Goal: Transaction & Acquisition: Purchase product/service

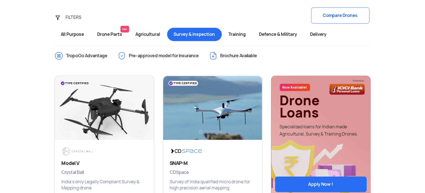
scroll to position [167, 0]
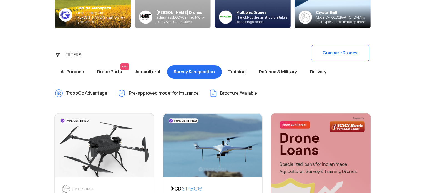
click at [155, 72] on span "Agricultural" at bounding box center [148, 71] width 38 height 13
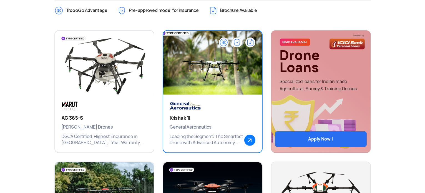
scroll to position [250, 0]
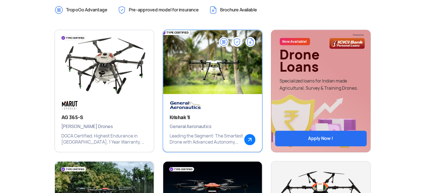
click at [204, 107] on div at bounding box center [187, 105] width 35 height 9
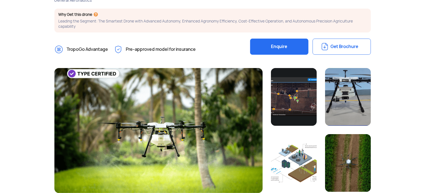
scroll to position [139, 0]
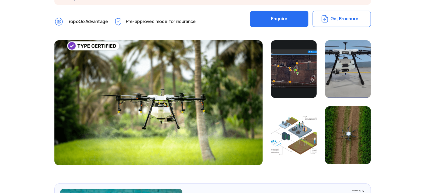
click at [302, 80] on div at bounding box center [294, 69] width 46 height 58
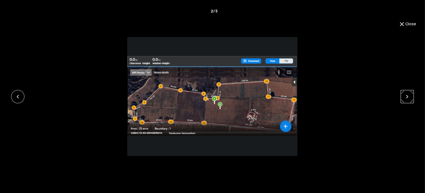
click at [412, 97] on link at bounding box center [407, 96] width 13 height 13
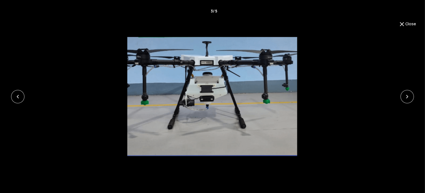
click at [409, 25] on button "Close" at bounding box center [408, 24] width 18 height 7
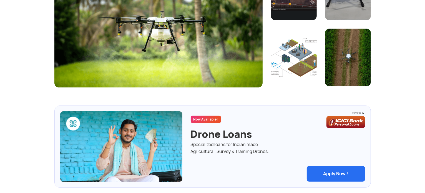
scroll to position [167, 0]
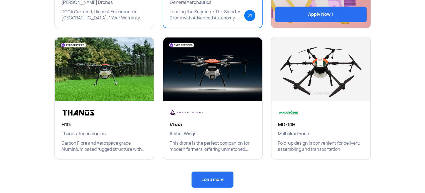
scroll to position [361, 0]
